Goal: Task Accomplishment & Management: Complete application form

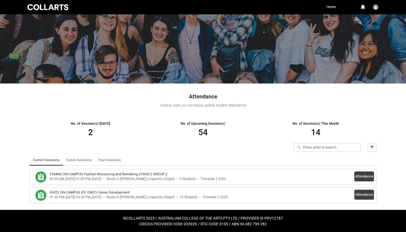
scroll to position [20, 0]
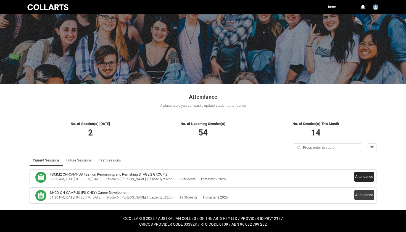
click at [369, 175] on button "Attendance" at bounding box center [364, 176] width 20 height 10
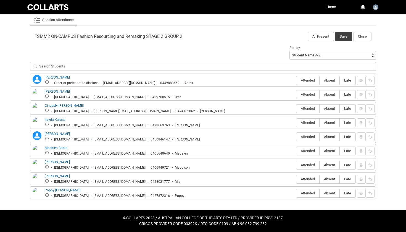
scroll to position [166, 0]
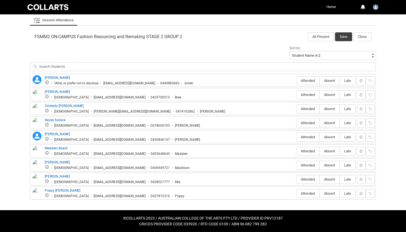
click at [297, 76] on div "Attended Absent Late" at bounding box center [326, 80] width 60 height 9
click at [302, 78] on label "Attended" at bounding box center [307, 80] width 23 height 9
click at [296, 80] on input "Attended" at bounding box center [296, 80] width 0 height 0
type lightning-radio-group "Attended"
radio input "true"
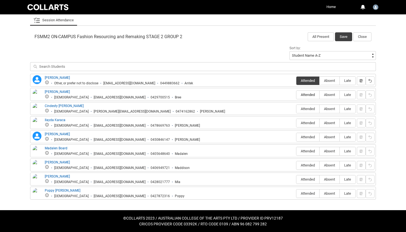
click at [304, 92] on label "Attended" at bounding box center [307, 95] width 23 height 9
click at [296, 94] on input "Attended" at bounding box center [296, 94] width 0 height 0
type lightning-radio-group "Attended"
radio input "true"
click at [304, 104] on fieldset "Attended Absent Late" at bounding box center [326, 108] width 60 height 10
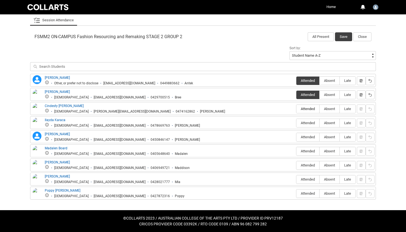
click at [304, 107] on span "Attended" at bounding box center [307, 109] width 23 height 4
click at [296, 109] on input "Attended" at bounding box center [296, 109] width 0 height 0
type lightning-radio-group "Attended"
radio input "true"
click at [331, 122] on span "Absent" at bounding box center [330, 123] width 20 height 4
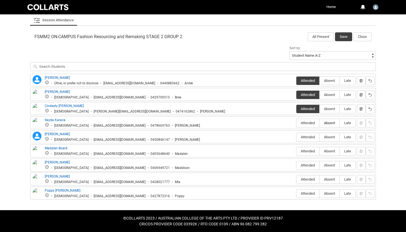
click at [320, 123] on input "Absent" at bounding box center [319, 123] width 0 height 0
type lightning-radio-group "Absent"
radio input "true"
click at [315, 136] on span "Attended" at bounding box center [307, 137] width 23 height 4
click at [296, 137] on input "Attended" at bounding box center [296, 137] width 0 height 0
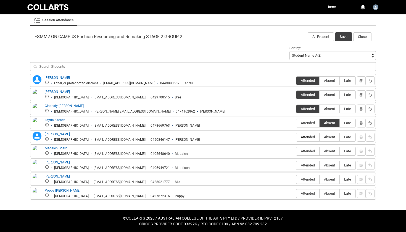
type lightning-radio-group "Attended"
radio input "true"
click at [315, 147] on label "Attended" at bounding box center [307, 151] width 23 height 9
click at [296, 151] on input "Attended" at bounding box center [296, 151] width 0 height 0
type lightning-radio-group "Attended"
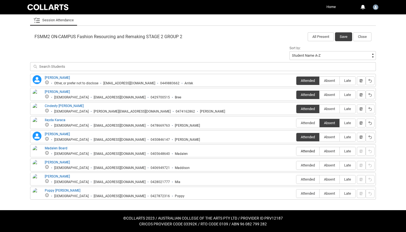
radio input "true"
click at [312, 163] on span "Attended" at bounding box center [307, 165] width 23 height 4
click at [296, 165] on input "Attended" at bounding box center [296, 165] width 0 height 0
type lightning-radio-group "Attended"
radio input "true"
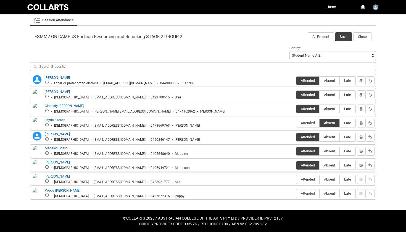
click at [312, 180] on span "Attended" at bounding box center [307, 179] width 23 height 4
click at [296, 179] on input "Attended" at bounding box center [296, 179] width 0 height 0
type lightning-radio-group "Attended"
radio input "true"
click at [311, 194] on span "Attended" at bounding box center [307, 193] width 23 height 4
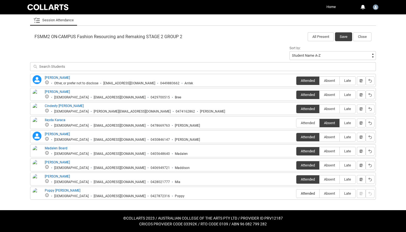
click at [296, 193] on input "Attended" at bounding box center [296, 193] width 0 height 0
type lightning-radio-group "Attended"
radio input "true"
click at [341, 39] on button "Save" at bounding box center [343, 36] width 17 height 9
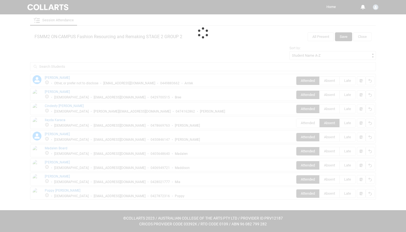
scroll to position [20, 0]
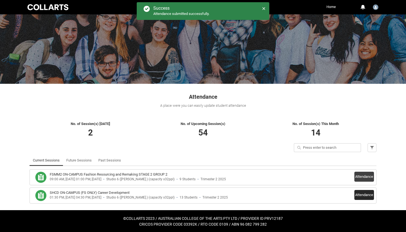
click at [358, 195] on button "Attendance" at bounding box center [364, 195] width 20 height 10
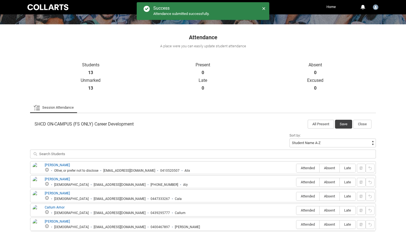
scroll to position [78, 0]
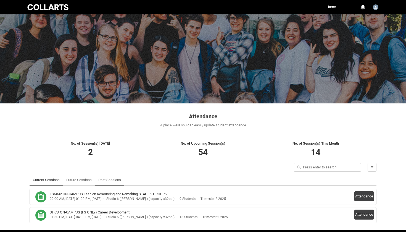
click at [106, 178] on link "Past Sessions" at bounding box center [109, 179] width 23 height 11
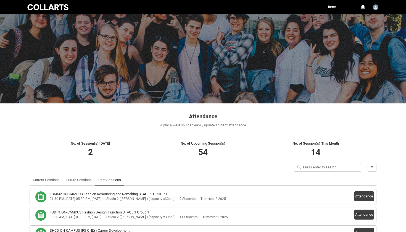
click at [106, 178] on link "Past Sessions" at bounding box center [109, 179] width 23 height 11
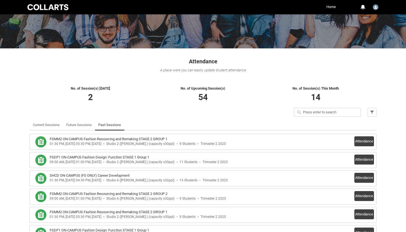
scroll to position [56, 0]
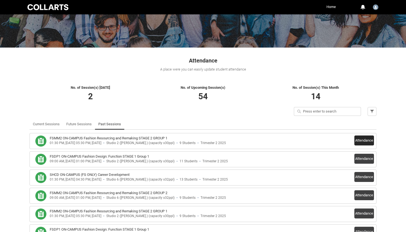
click at [368, 138] on button "Attendance" at bounding box center [364, 140] width 20 height 10
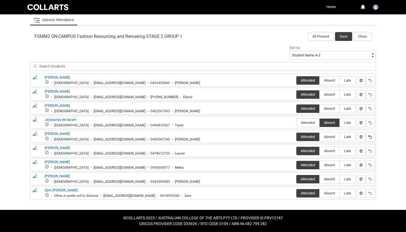
scroll to position [166, 0]
